Goal: Task Accomplishment & Management: Manage account settings

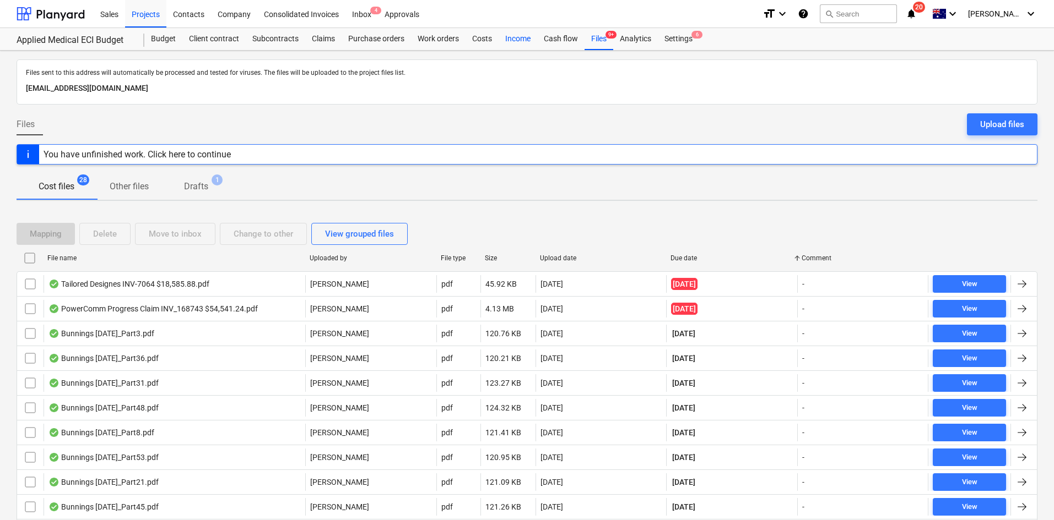
click at [598, 40] on div "Files 9+" at bounding box center [598, 39] width 29 height 22
click at [170, 39] on div "Budget" at bounding box center [163, 39] width 38 height 22
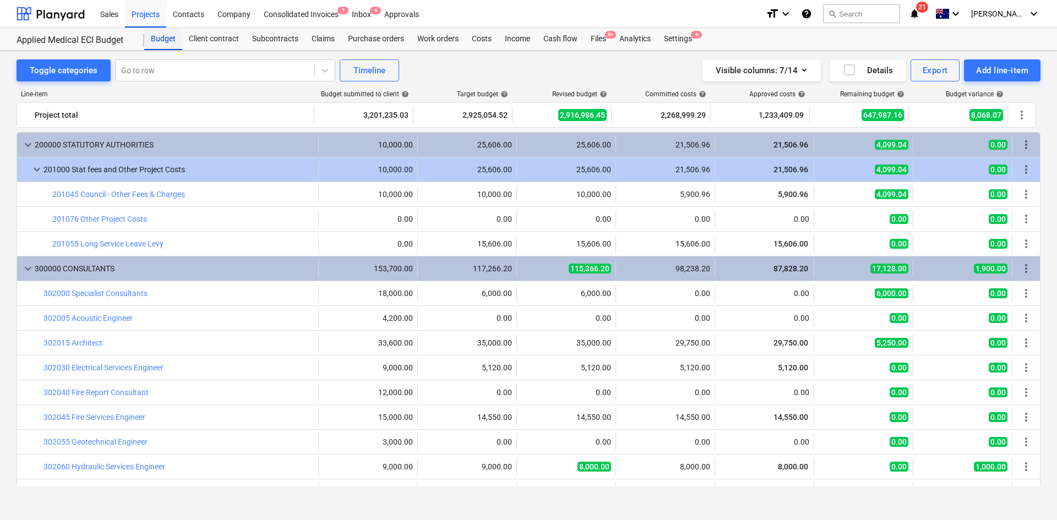
click at [154, 35] on div "Budget" at bounding box center [163, 39] width 38 height 22
click at [147, 15] on div "Projects" at bounding box center [145, 13] width 41 height 28
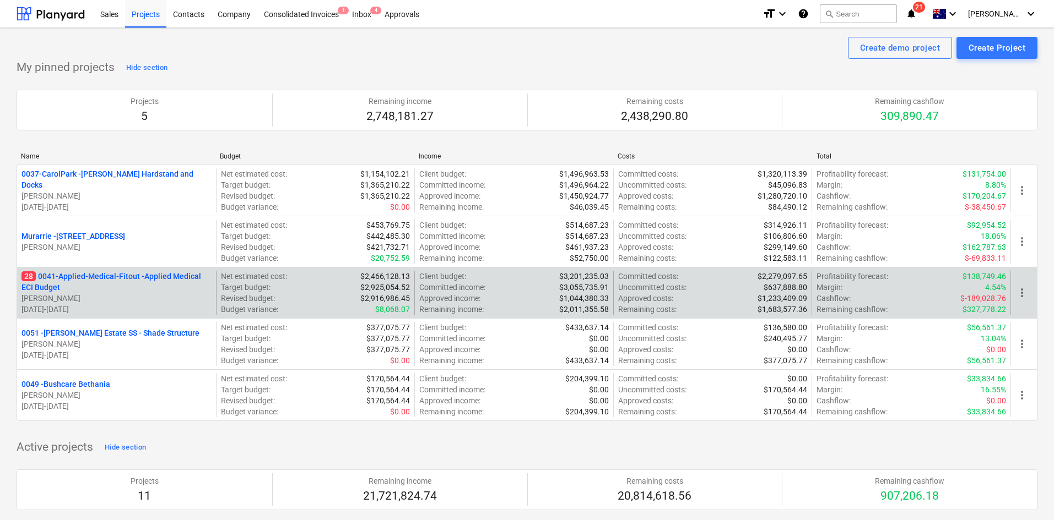
click at [121, 277] on p "28 0041-Applied-Medical-Fitout - Applied Medical ECI Budget" at bounding box center [116, 282] width 190 height 22
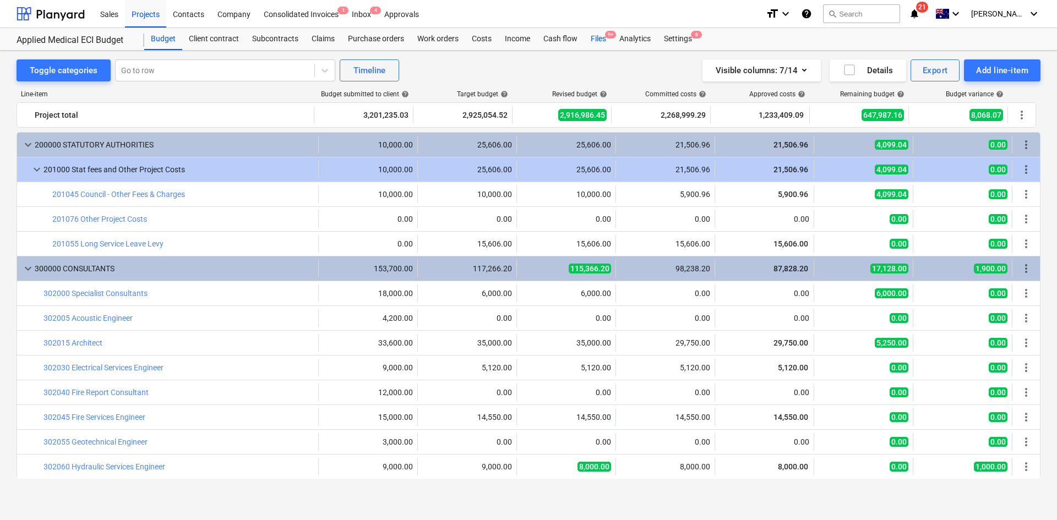
click at [605, 37] on div "Files 9+" at bounding box center [598, 39] width 29 height 22
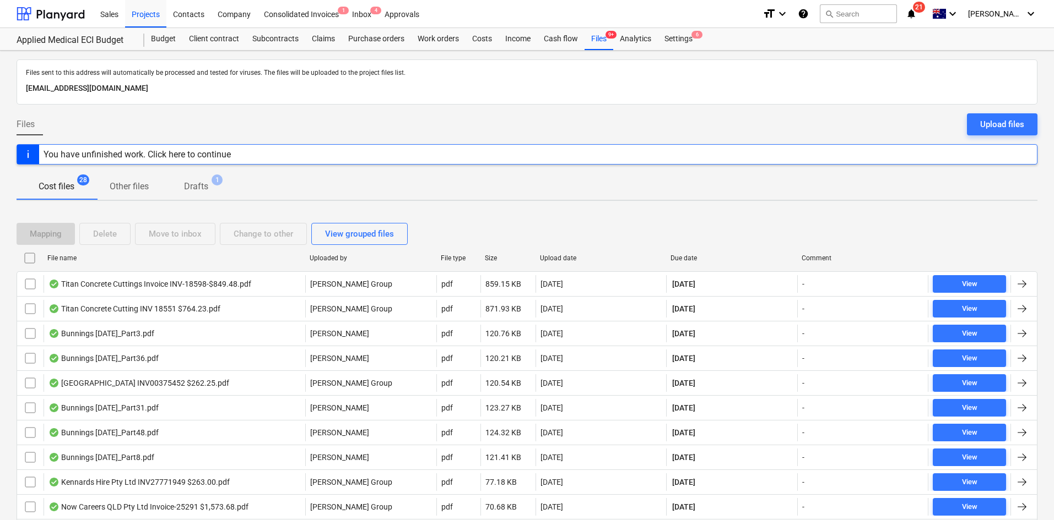
click at [212, 186] on span "Drafts 1" at bounding box center [196, 186] width 42 height 13
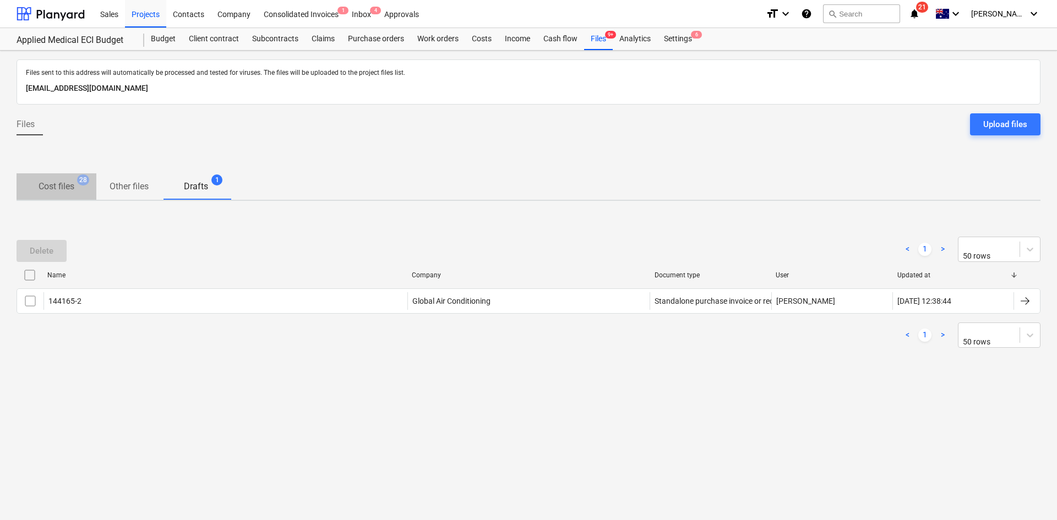
click at [70, 188] on p "Cost files" at bounding box center [57, 186] width 36 height 13
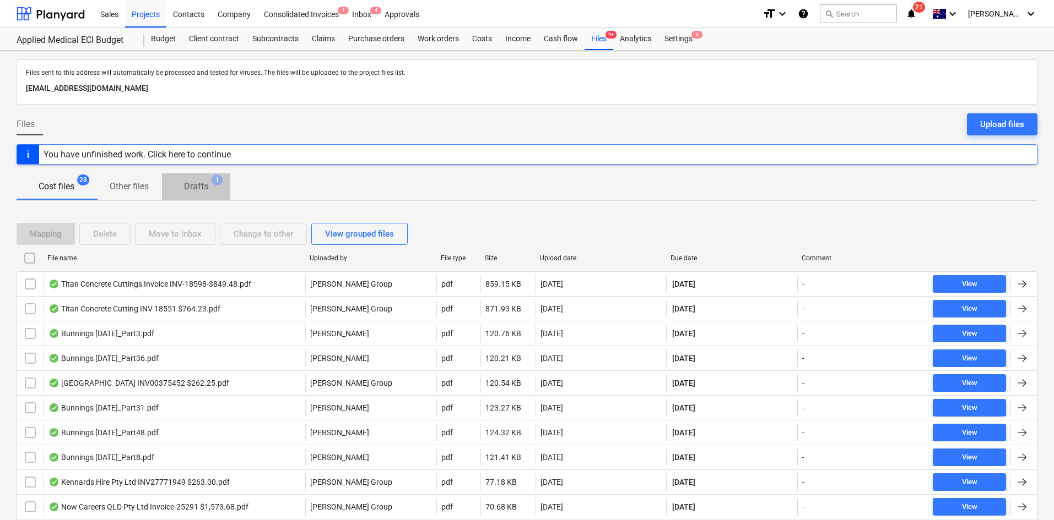
click at [193, 184] on p "Drafts" at bounding box center [196, 186] width 24 height 13
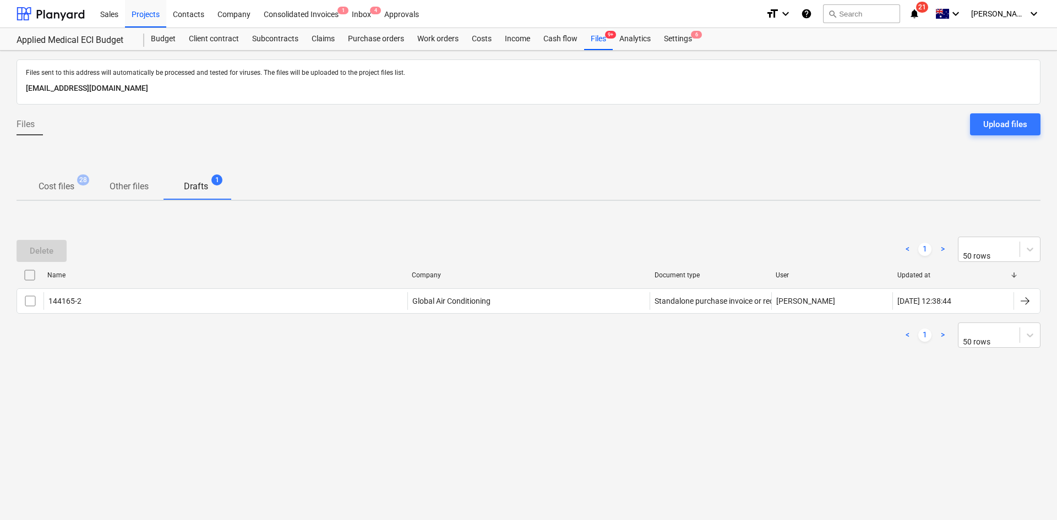
click at [57, 187] on p "Cost files" at bounding box center [57, 186] width 36 height 13
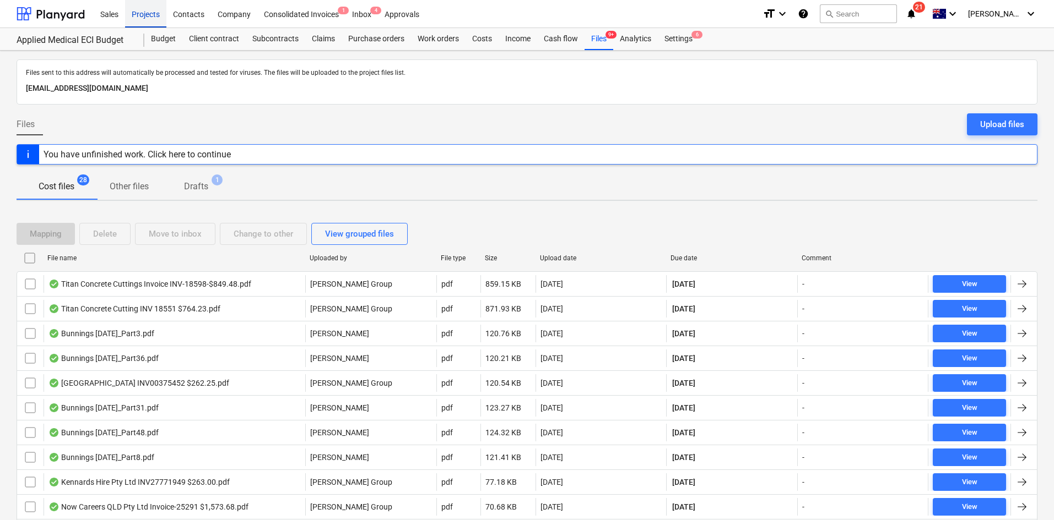
click at [159, 17] on div "Projects" at bounding box center [145, 13] width 41 height 28
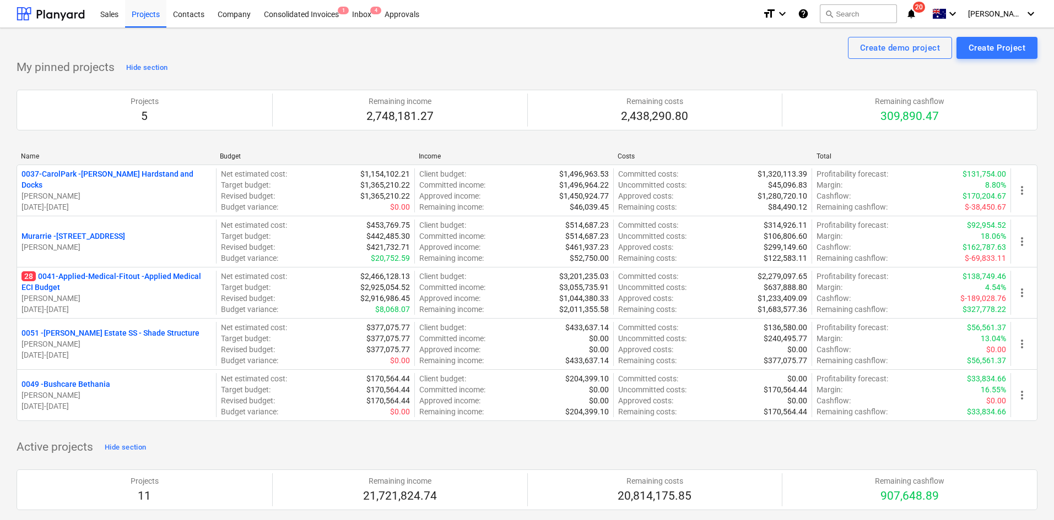
drag, startPoint x: 127, startPoint y: 235, endPoint x: 221, endPoint y: 185, distance: 107.2
click at [125, 235] on p "Murarrie - [STREET_ADDRESS]" at bounding box center [73, 236] width 104 height 11
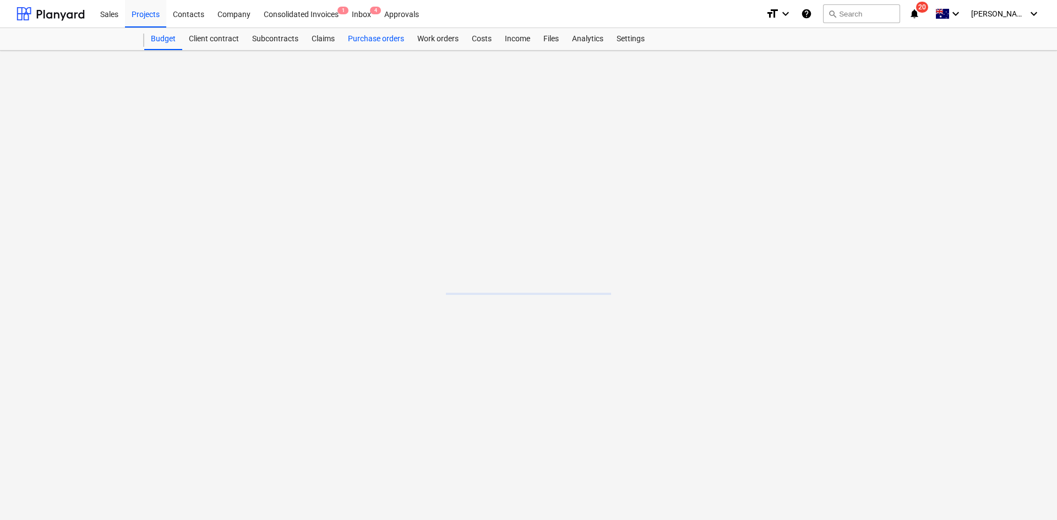
click at [368, 39] on div "Purchase orders" at bounding box center [375, 39] width 69 height 22
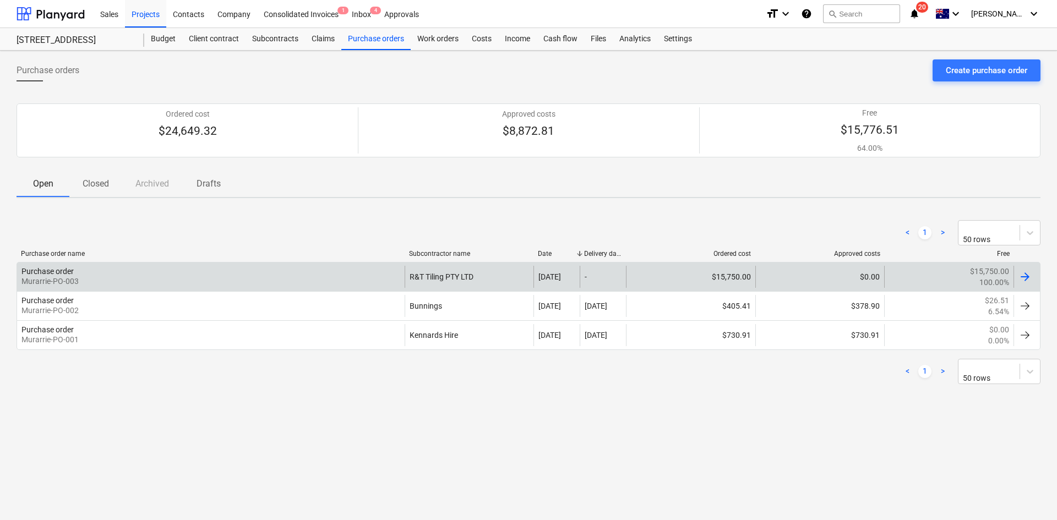
click at [242, 272] on div "Purchase order Murarrie-PO-003" at bounding box center [211, 277] width 388 height 22
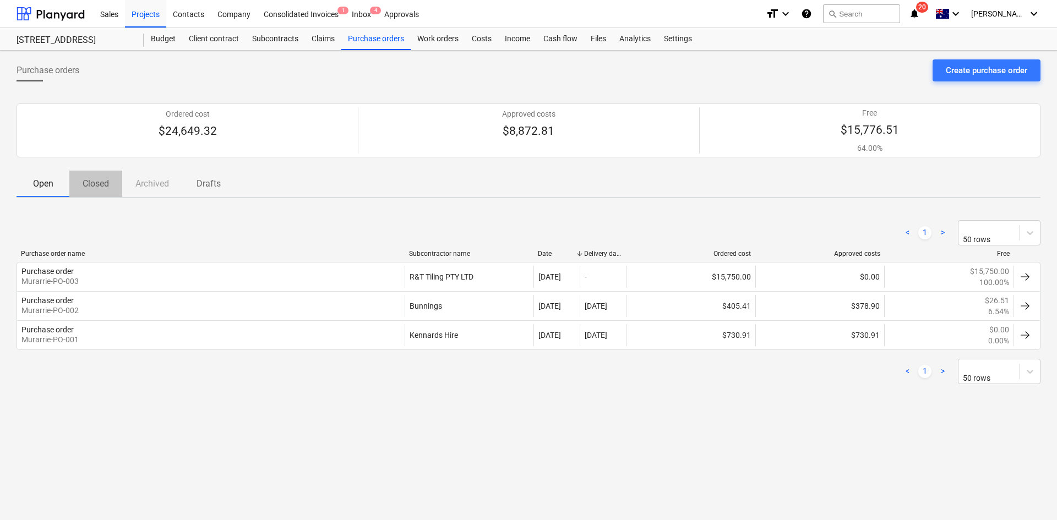
click at [107, 184] on p "Closed" at bounding box center [96, 183] width 26 height 13
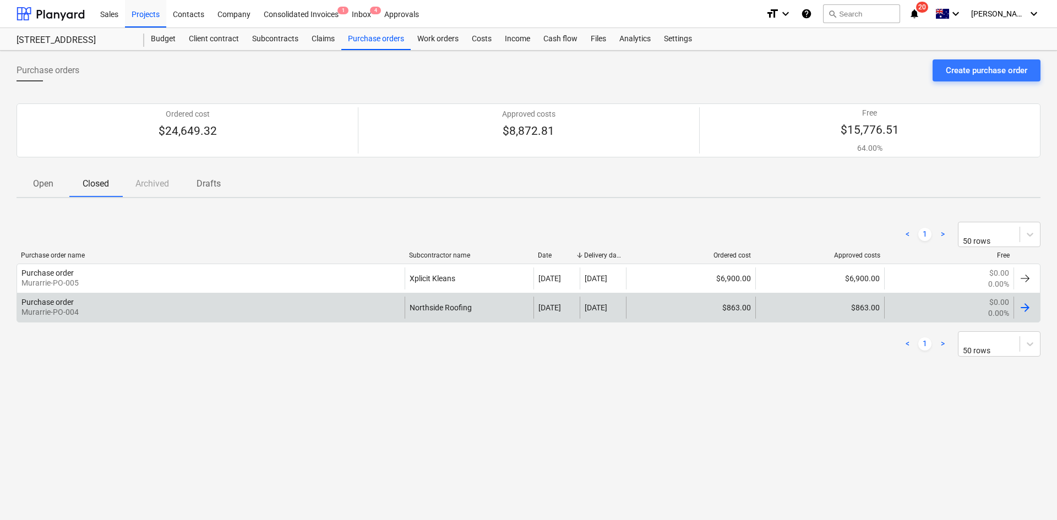
click at [299, 308] on div "Purchase order Murarrie-PO-004" at bounding box center [211, 308] width 388 height 22
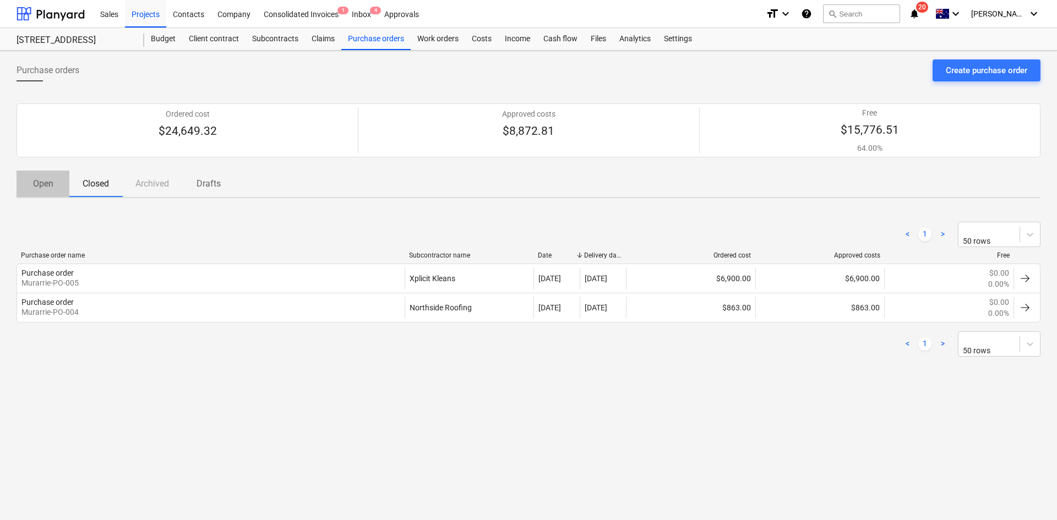
click at [49, 188] on p "Open" at bounding box center [43, 183] width 26 height 13
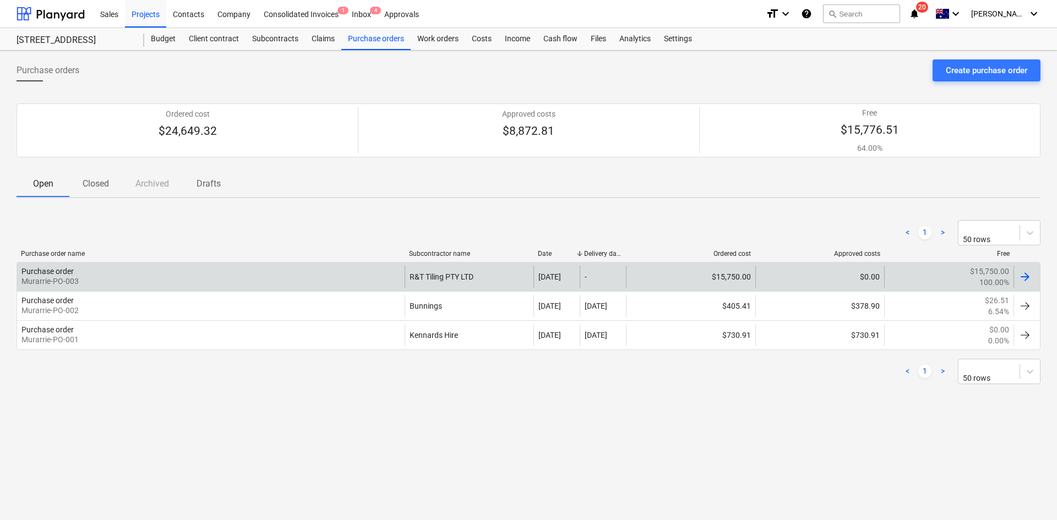
click at [246, 276] on div "Purchase order Murarrie-PO-003" at bounding box center [211, 277] width 388 height 22
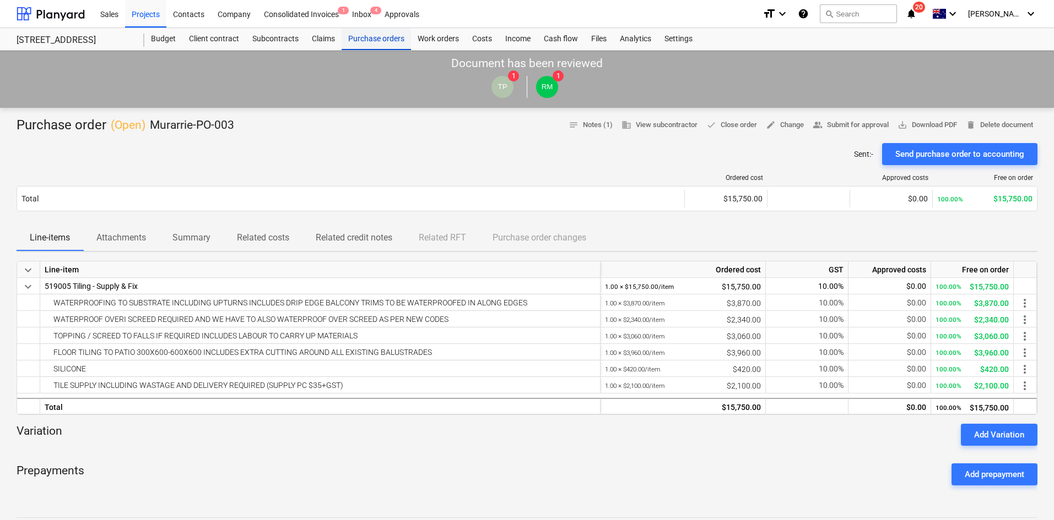
click at [376, 40] on div "Purchase orders" at bounding box center [375, 39] width 69 height 22
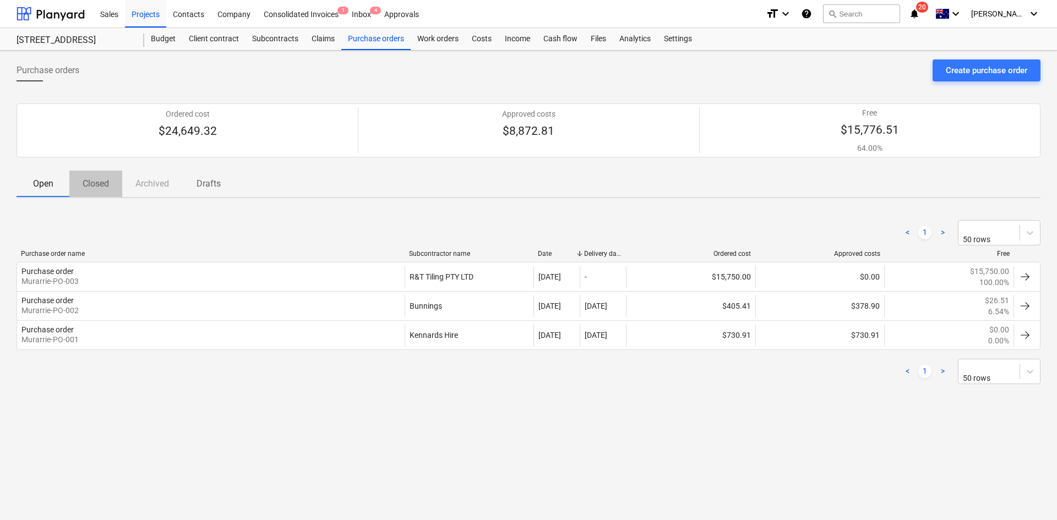
click at [107, 181] on p "Closed" at bounding box center [96, 183] width 26 height 13
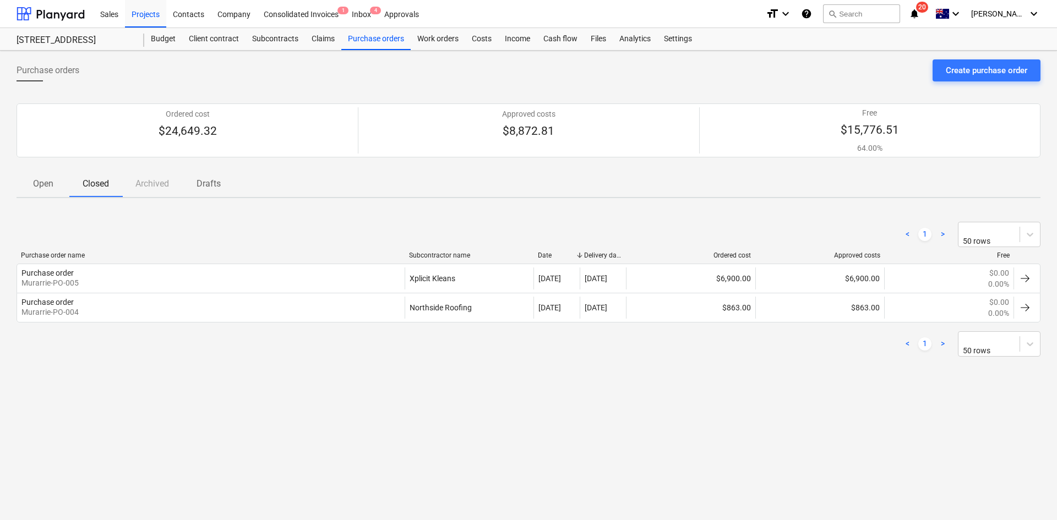
click at [44, 186] on p "Open" at bounding box center [43, 183] width 26 height 13
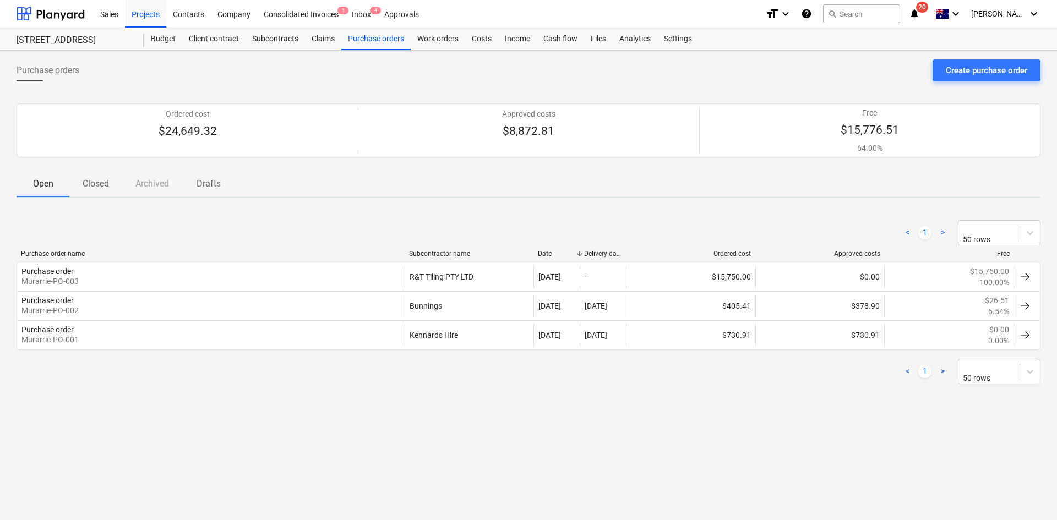
drag, startPoint x: 668, startPoint y: 77, endPoint x: 606, endPoint y: 102, distance: 67.2
click at [668, 77] on div "Purchase orders Create purchase order" at bounding box center [529, 74] width 1024 height 31
click at [482, 39] on div "Costs" at bounding box center [481, 39] width 33 height 22
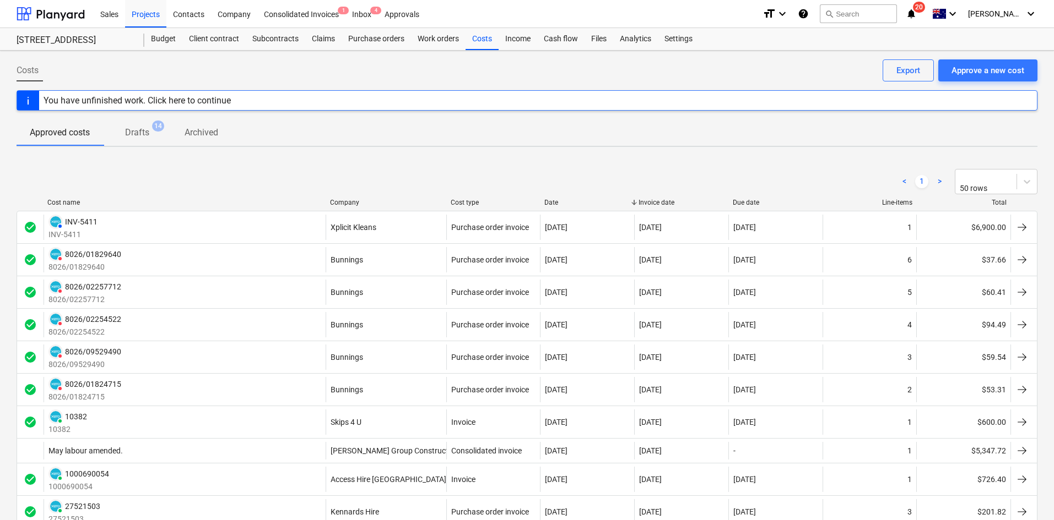
click at [355, 199] on div "Company" at bounding box center [386, 203] width 112 height 8
